Goal: Task Accomplishment & Management: Complete application form

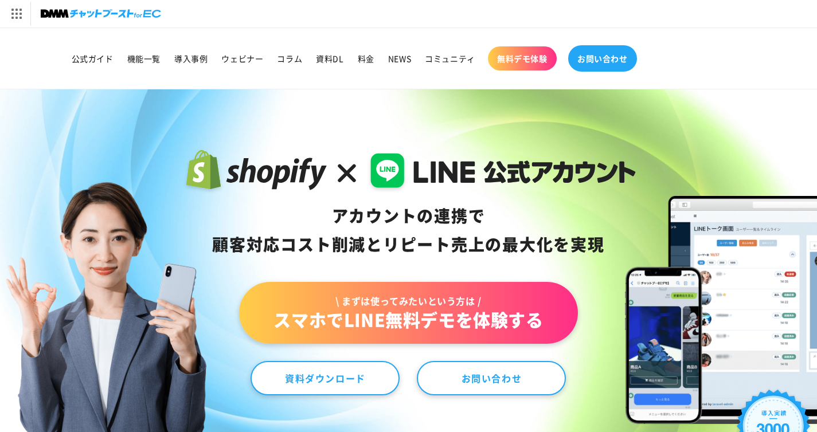
click at [596, 64] on link "お問い合わせ" at bounding box center [602, 58] width 69 height 26
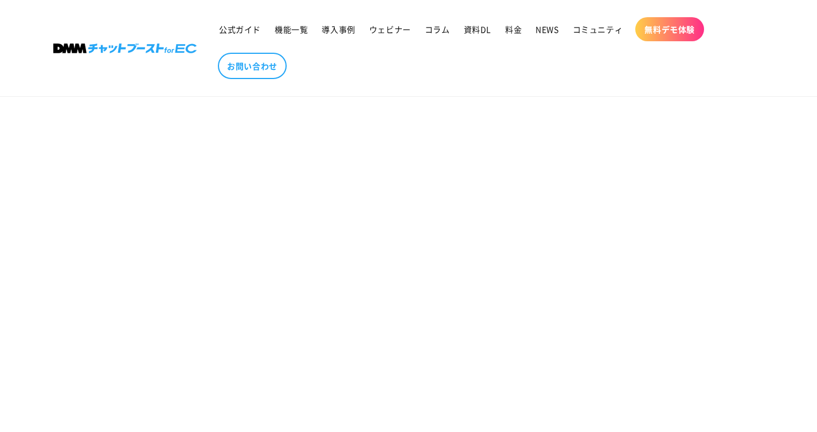
scroll to position [418, 0]
click at [660, 237] on section "お問い合わせ" at bounding box center [408, 143] width 817 height 873
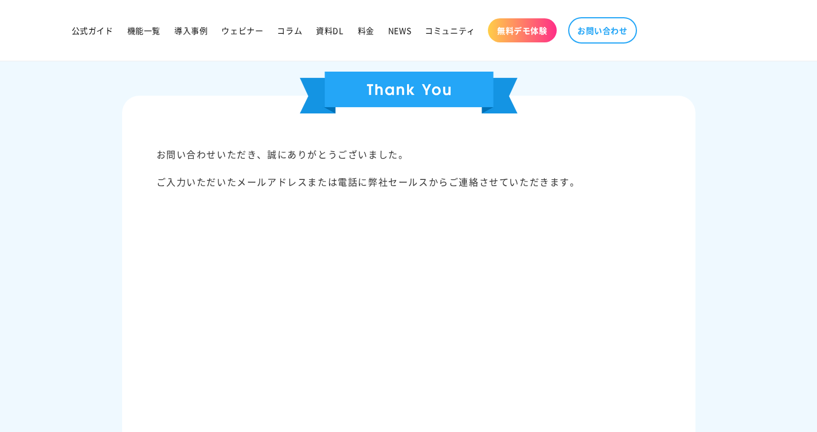
scroll to position [471, 0]
